Goal: Use online tool/utility: Utilize a website feature to perform a specific function

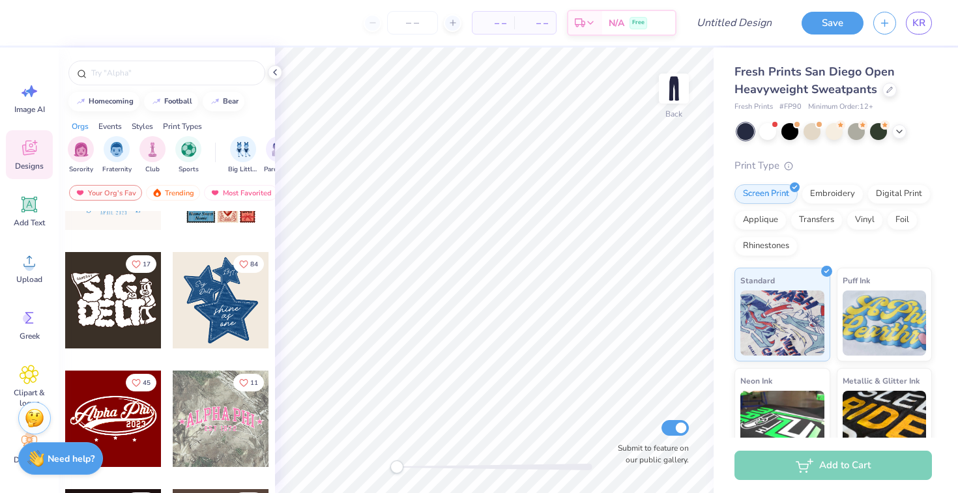
scroll to position [528, 0]
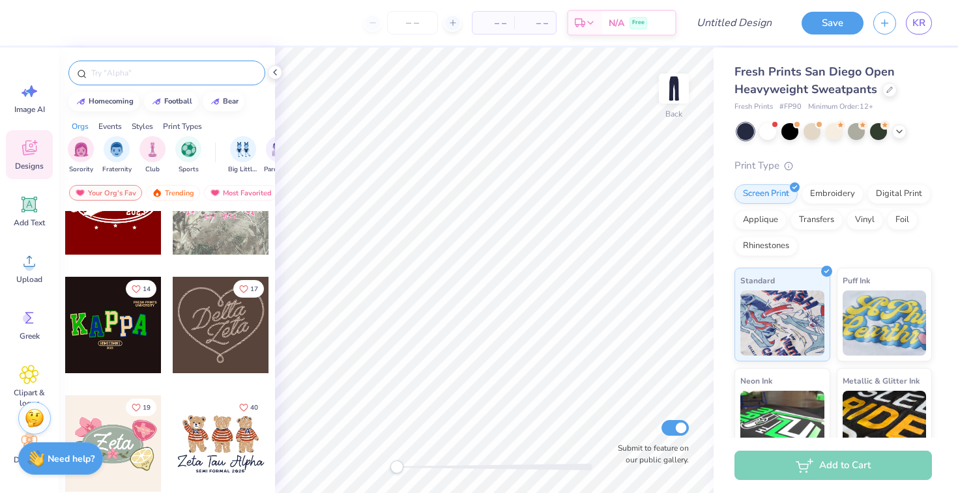
click at [136, 69] on input "text" at bounding box center [173, 72] width 167 height 13
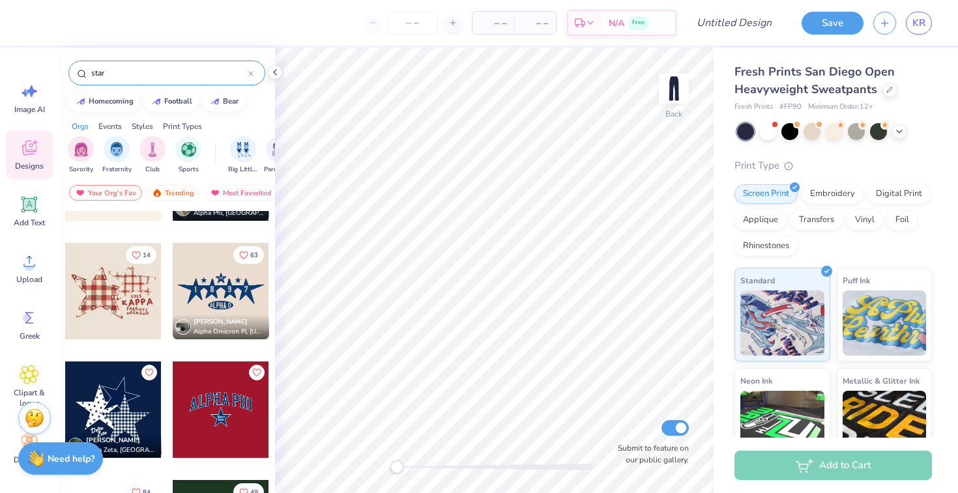
scroll to position [216, 0]
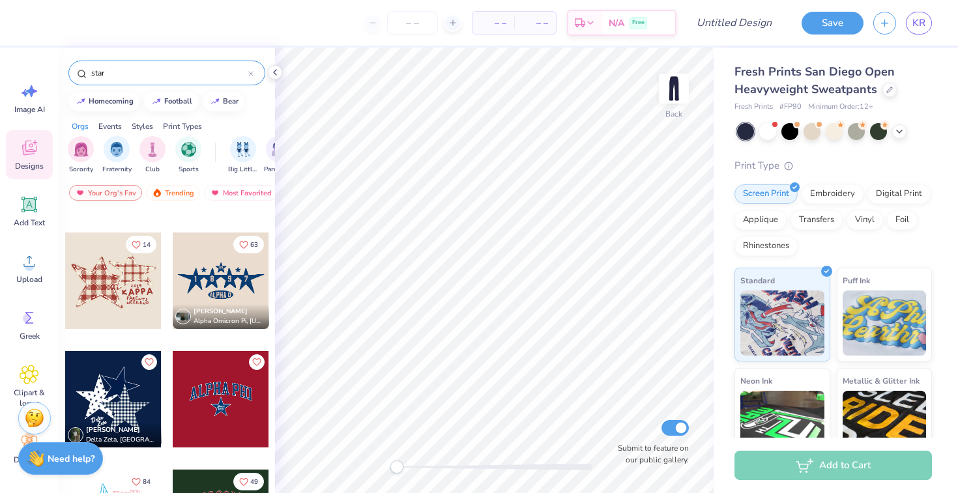
type input "star"
click at [135, 293] on div at bounding box center [113, 281] width 96 height 96
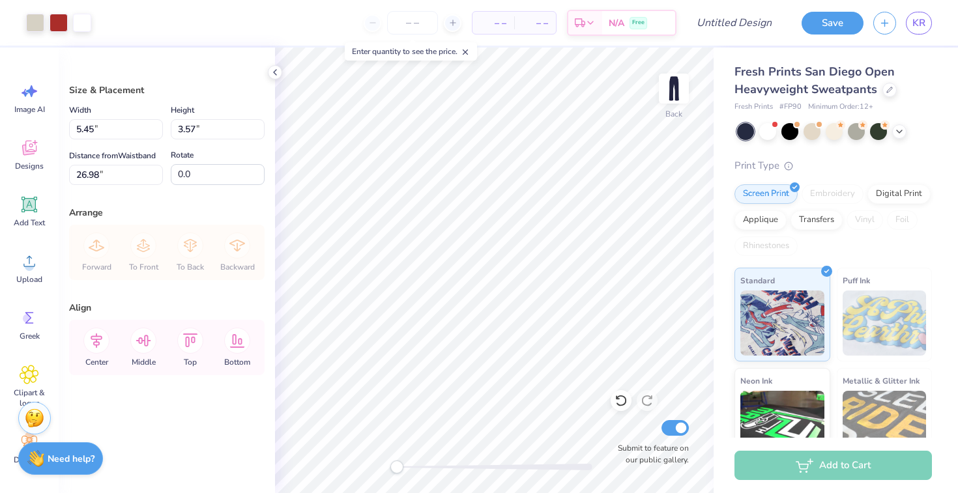
type input "5.45"
type input "3.57"
type input "2.71"
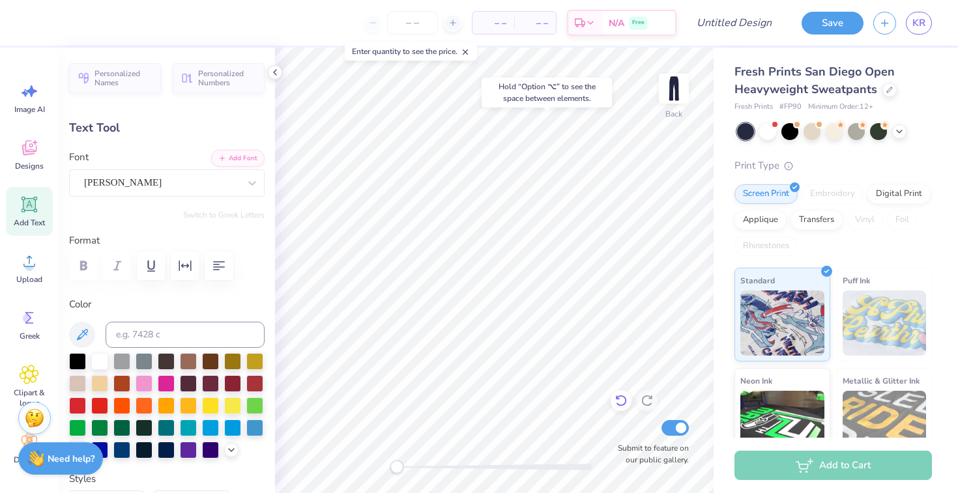
click at [617, 398] on icon at bounding box center [618, 398] width 3 height 3
type input "0.0"
click at [617, 405] on icon at bounding box center [621, 400] width 13 height 13
type input "0.0"
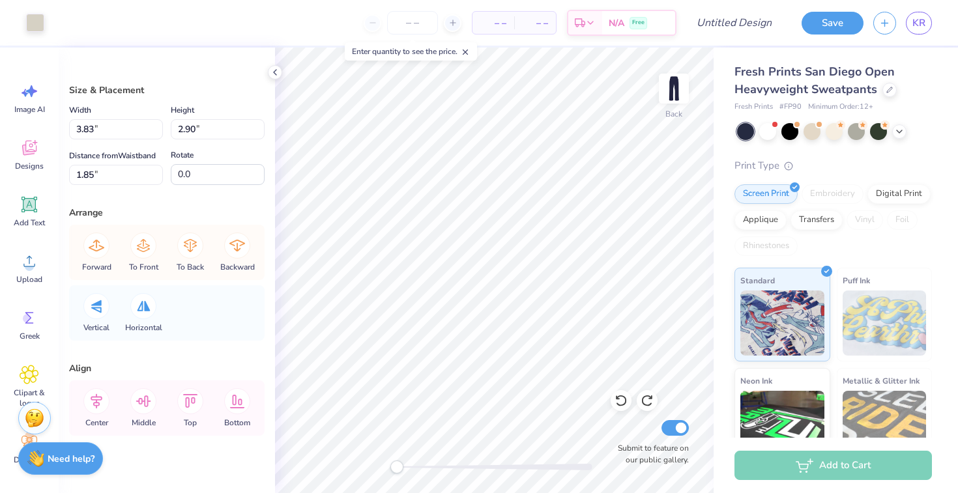
type input "4.20"
type input "4.11"
type input "2.12"
type input "4.61"
type input "4.50"
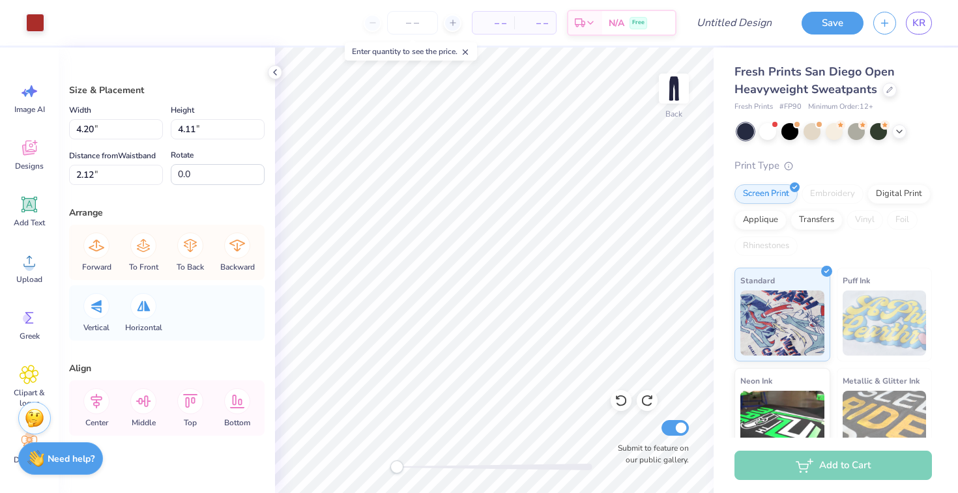
type input "1.72"
click at [626, 407] on icon at bounding box center [621, 400] width 13 height 13
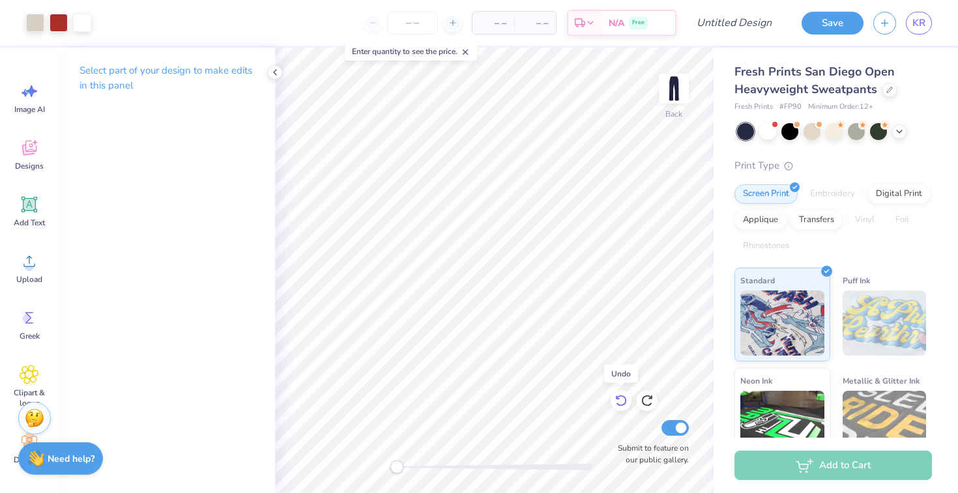
click at [626, 407] on icon at bounding box center [621, 400] width 13 height 13
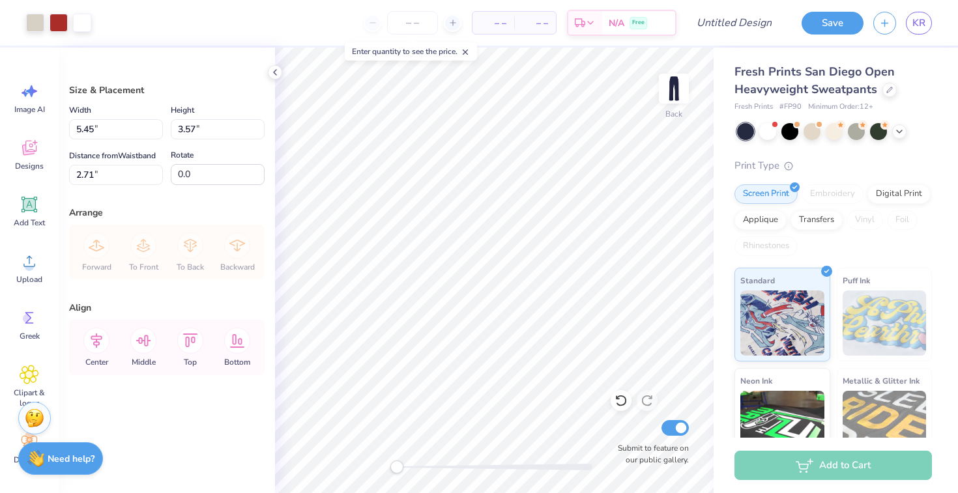
type input "7.27"
type input "4.76"
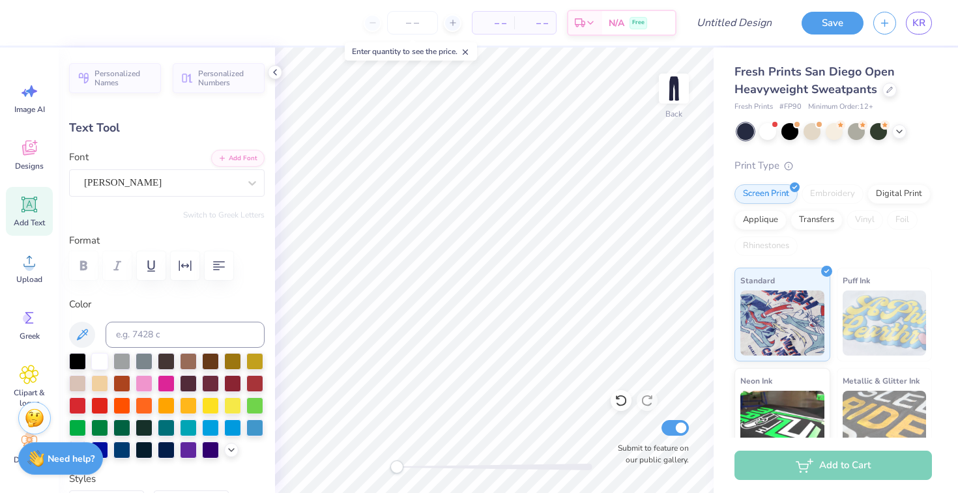
scroll to position [0, 0]
type input "0.88"
type input "0.31"
type input "5.38"
type input "4.0"
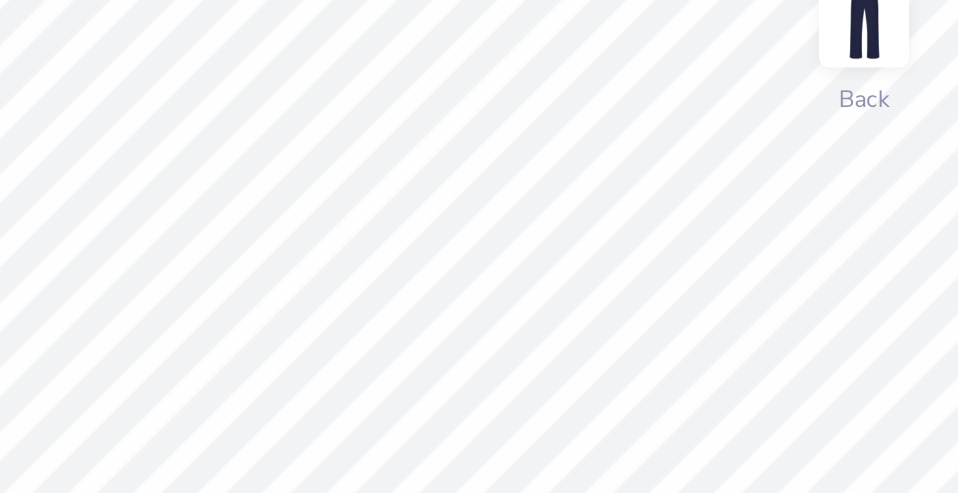
type input "0.57"
type input "0.21"
type input "5.36"
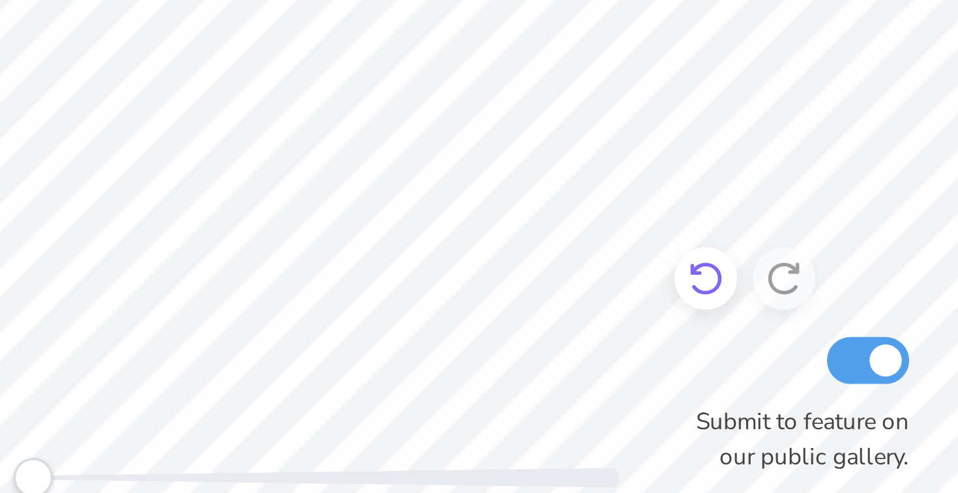
click at [621, 404] on icon at bounding box center [621, 400] width 13 height 13
type input "0.88"
type input "0.31"
type input "5.38"
click at [621, 404] on icon at bounding box center [621, 400] width 13 height 13
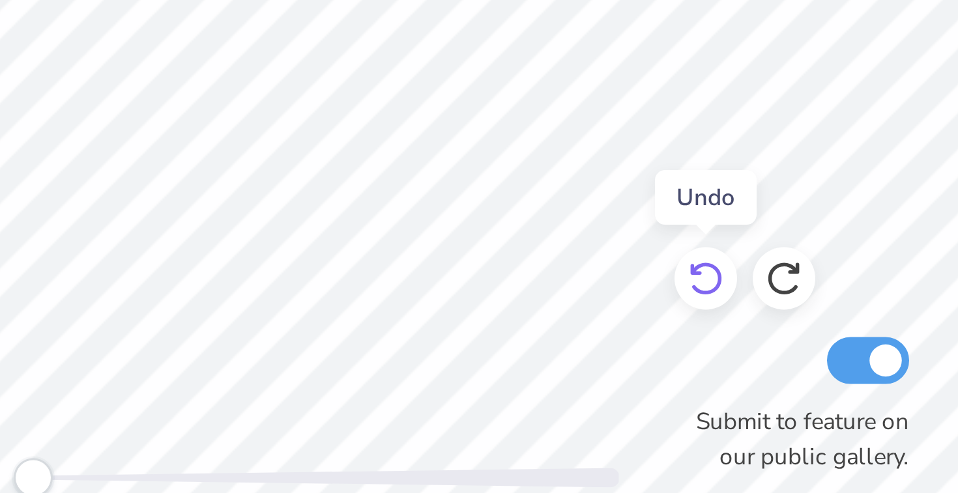
type input "0.0"
click at [621, 404] on icon at bounding box center [621, 400] width 13 height 13
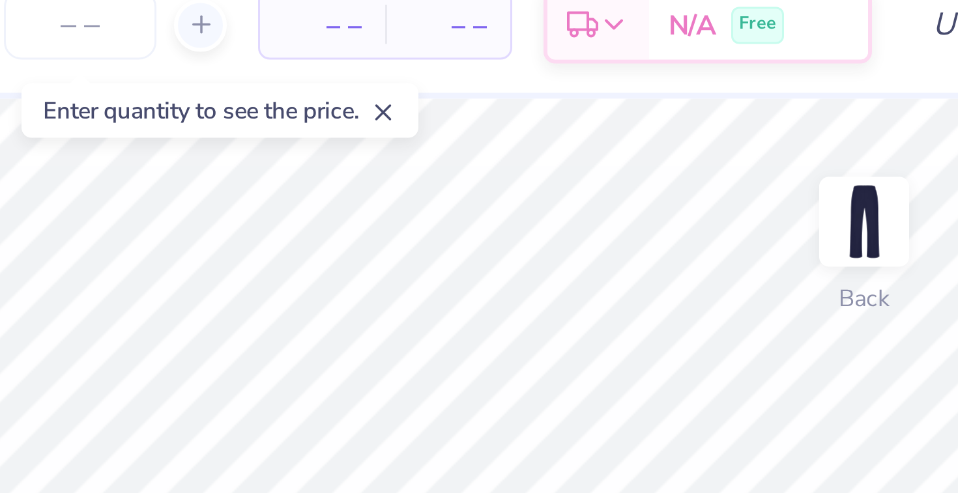
type input "0.42"
type input "0.15"
type input "5.36"
type input "0.0"
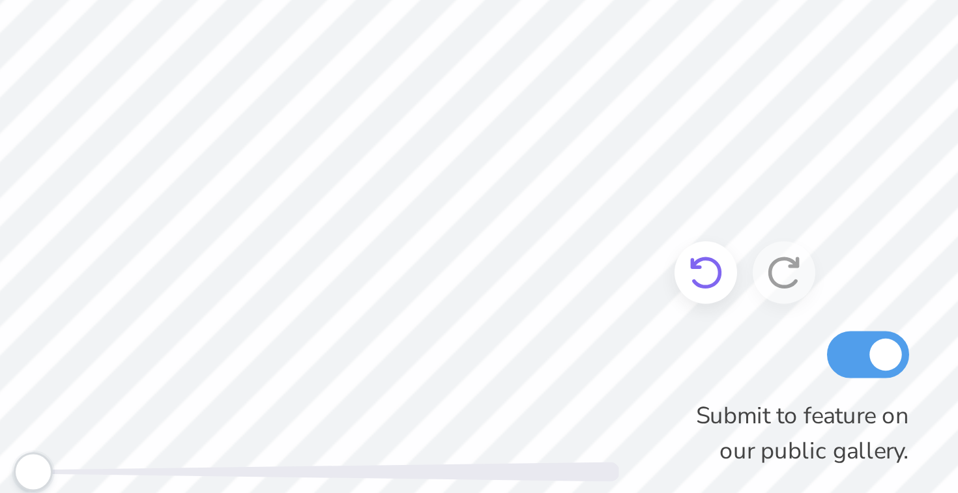
click at [626, 397] on icon at bounding box center [621, 400] width 13 height 13
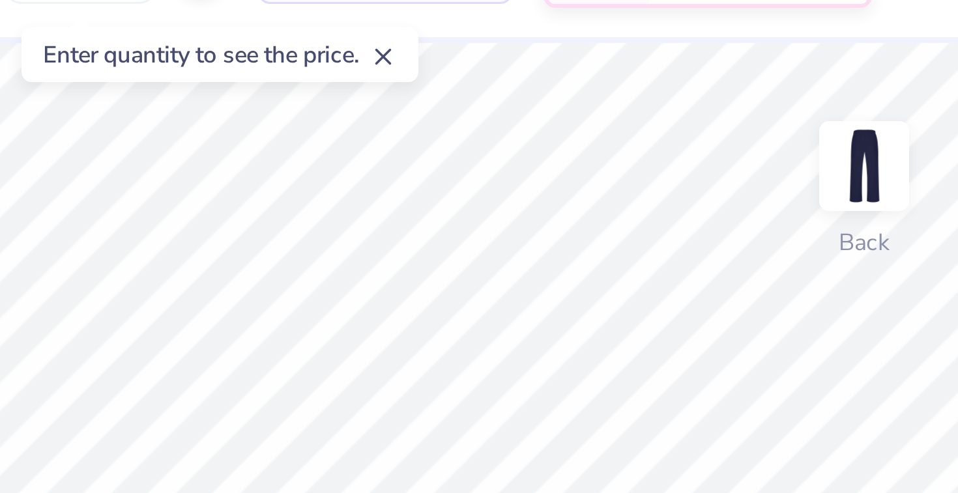
type input "2.60"
type input "0.73"
type input "5.68"
type input "-3.2"
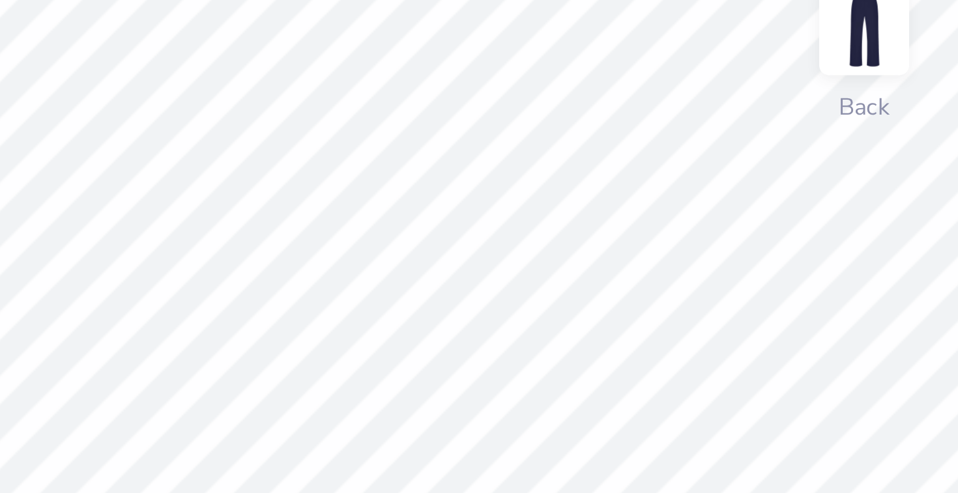
type textarea "K"
type textarea "Seniors"
type input "1.85"
type input "0.39"
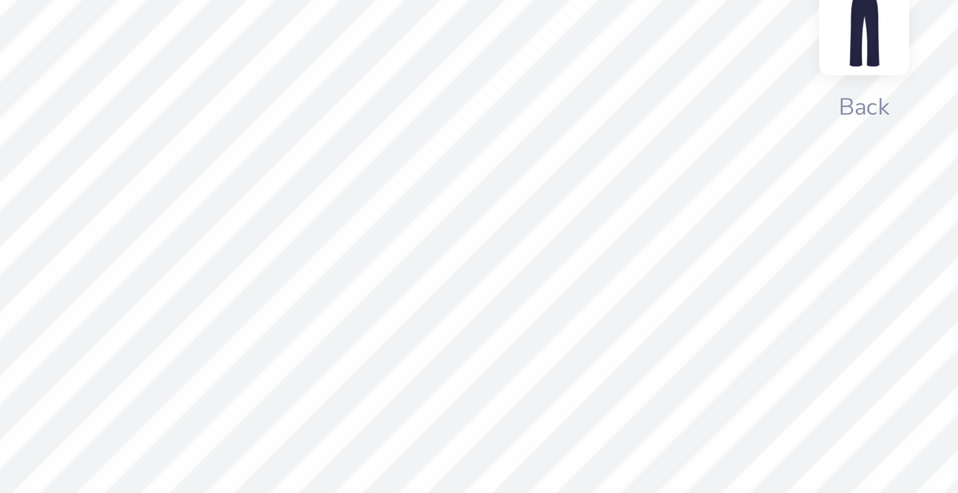
type input "6.72"
type input "4.0"
type input "1.74"
type input "0.41"
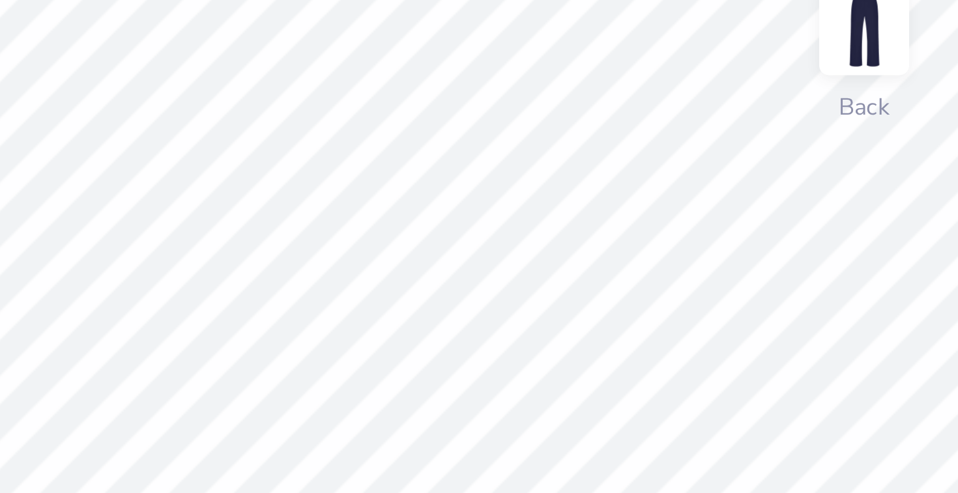
type input "6.40"
type textarea "P"
type textarea "Tennis"
type input "0.0"
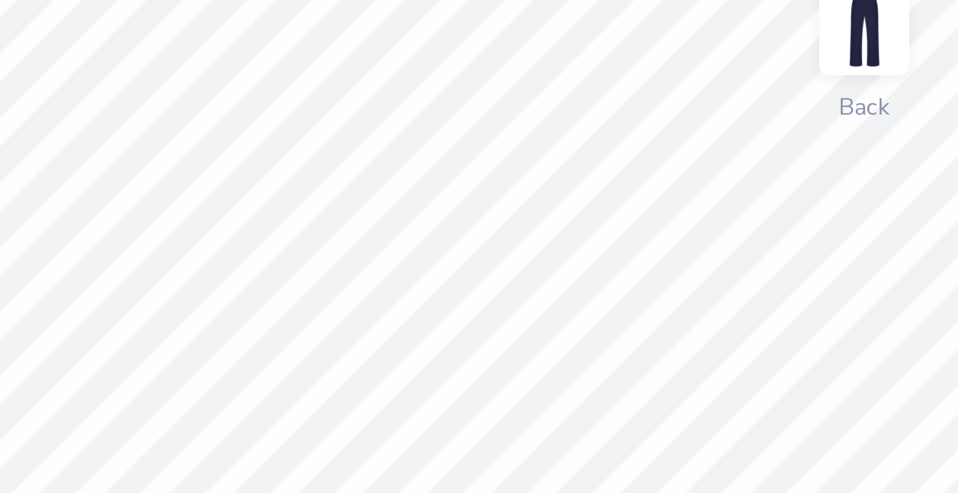
type input "3.24"
type input "0.82"
type input "5.82"
type input "-3.2"
type input "2.45"
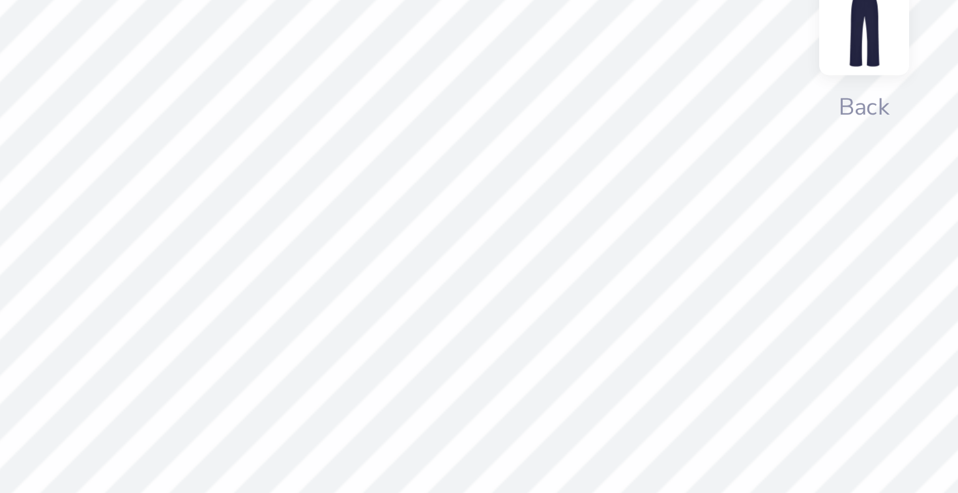
type input "0.62"
type input "5.90"
type input "0.0"
type input "1.38"
type input "0.39"
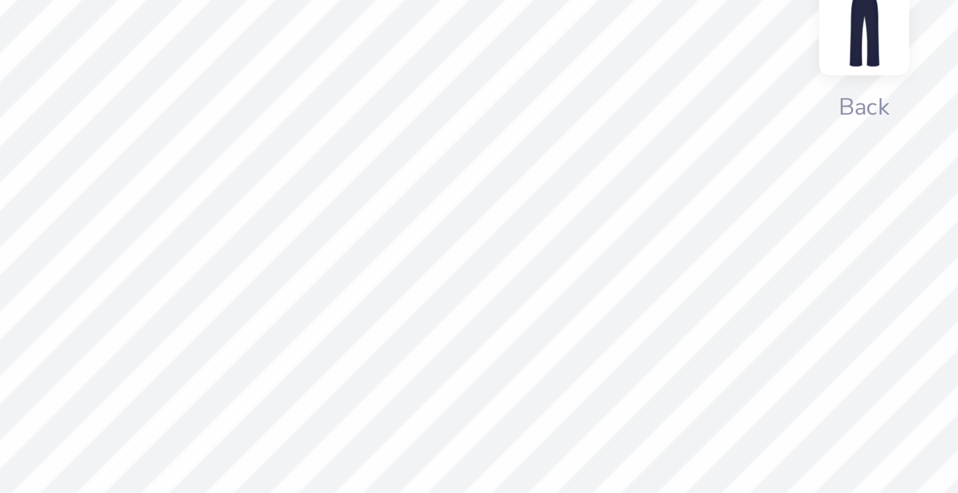
type input "6.50"
type input "4.0"
type input "2.45"
type input "0.62"
type input "5.69"
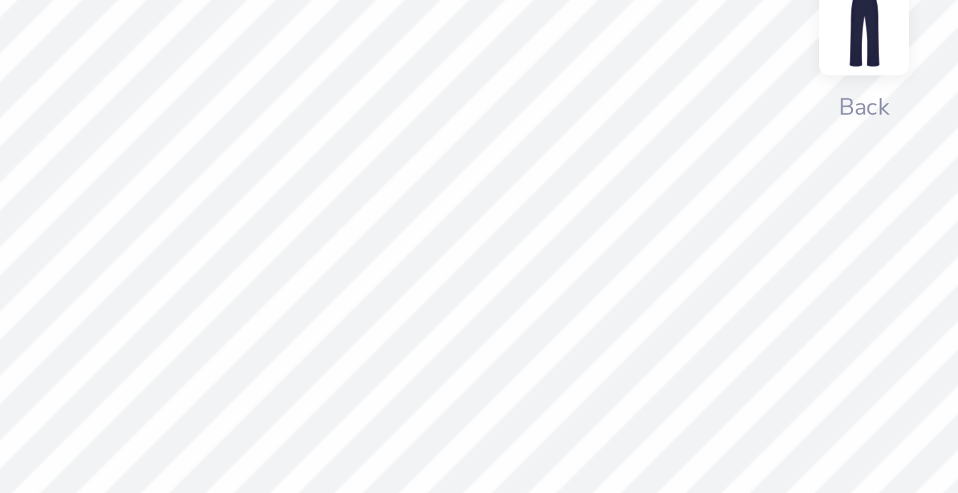
type input "0.0"
type input "1.38"
type input "0.39"
type input "6.50"
type input "0.0"
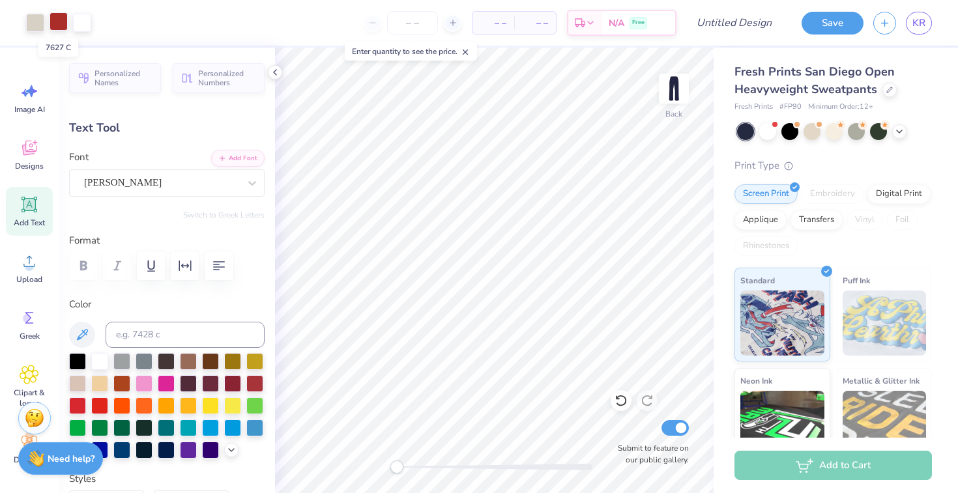
click at [56, 24] on div at bounding box center [59, 21] width 18 height 18
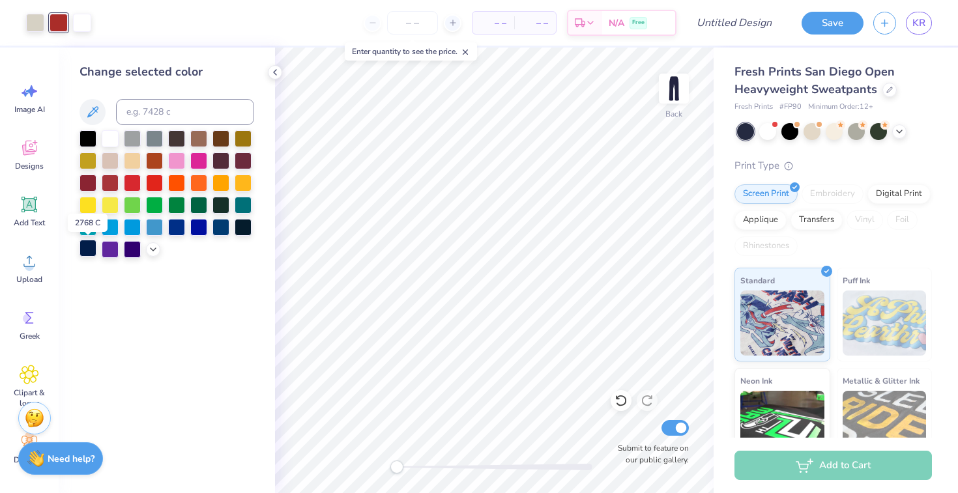
click at [85, 253] on div at bounding box center [88, 248] width 17 height 17
click at [627, 407] on icon at bounding box center [621, 400] width 13 height 13
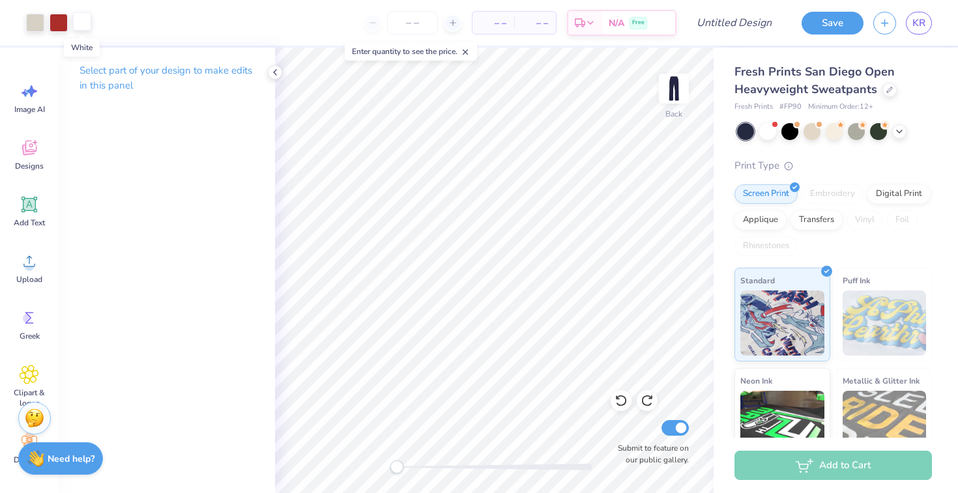
click at [80, 25] on div at bounding box center [82, 21] width 18 height 18
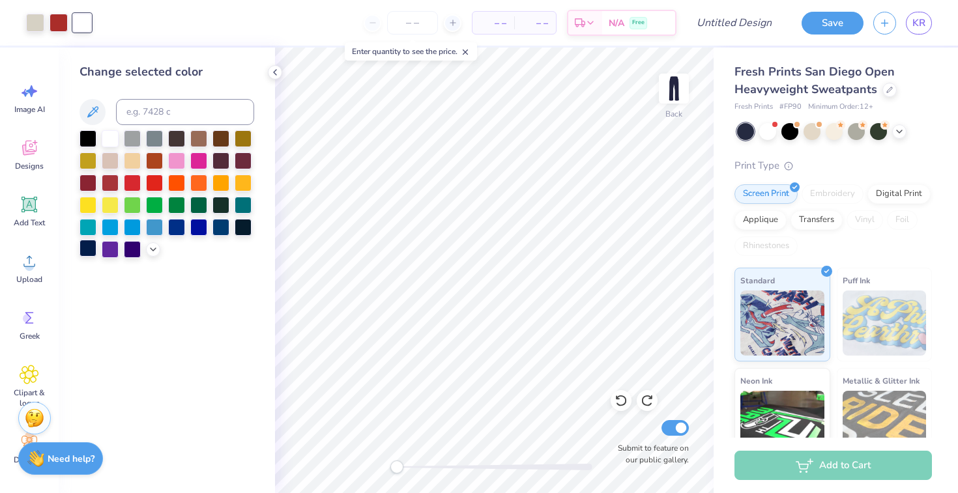
click at [91, 253] on div at bounding box center [88, 248] width 17 height 17
click at [38, 21] on div at bounding box center [35, 21] width 18 height 18
click at [622, 403] on icon at bounding box center [621, 400] width 13 height 13
click at [81, 22] on div at bounding box center [82, 21] width 18 height 18
click at [136, 161] on div at bounding box center [132, 159] width 17 height 17
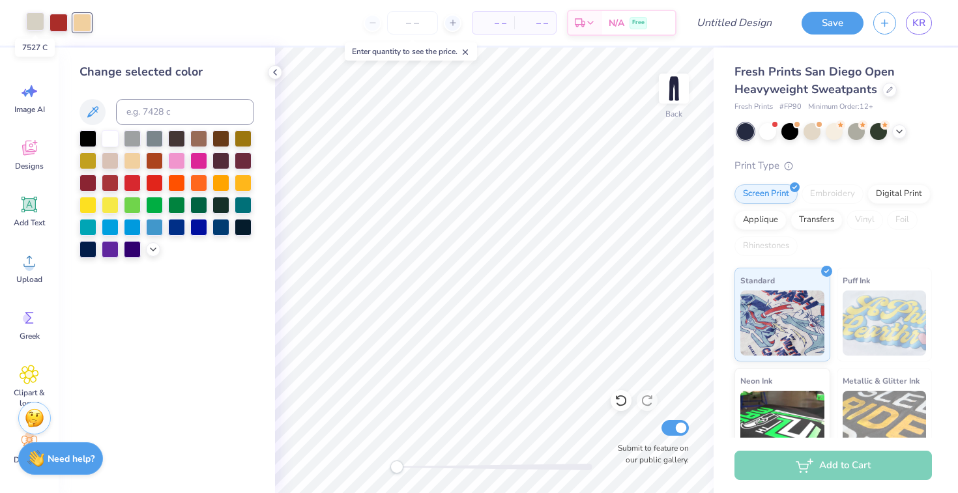
click at [35, 22] on div at bounding box center [35, 21] width 18 height 18
click at [88, 253] on div at bounding box center [88, 248] width 17 height 17
click at [83, 25] on div at bounding box center [82, 21] width 18 height 18
click at [615, 402] on icon at bounding box center [621, 400] width 13 height 13
click at [80, 249] on div at bounding box center [88, 248] width 17 height 17
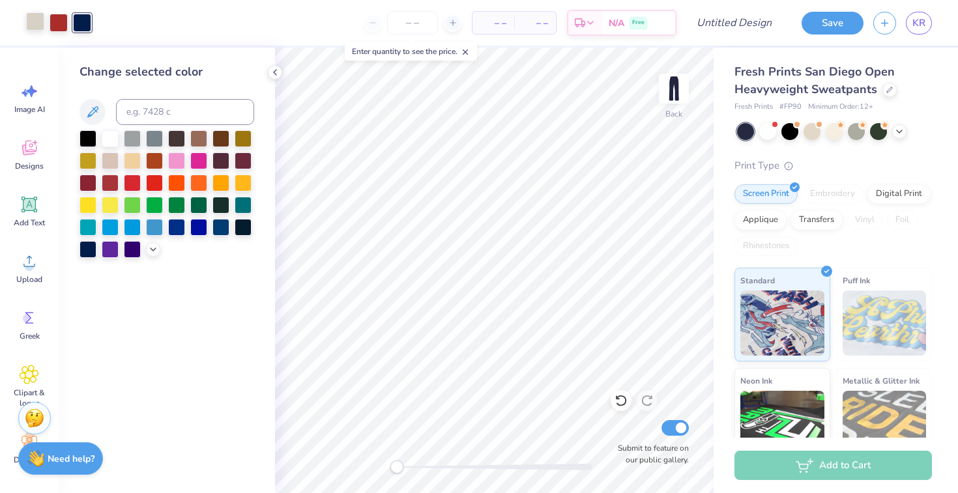
click at [31, 23] on div at bounding box center [35, 21] width 18 height 18
click at [126, 162] on div at bounding box center [132, 159] width 17 height 17
click at [114, 161] on div at bounding box center [110, 159] width 17 height 17
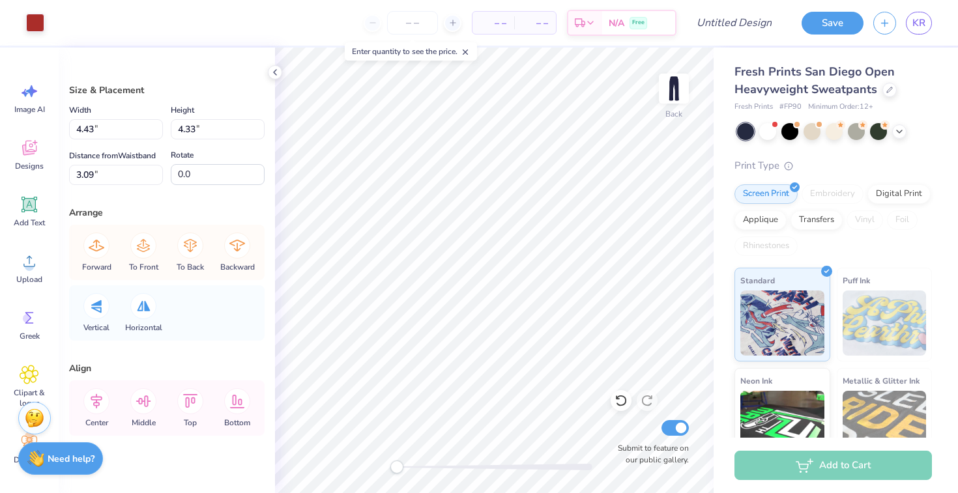
type input "4.05"
type input "3.06"
type input "2.81"
